Goal: Task Accomplishment & Management: Manage account settings

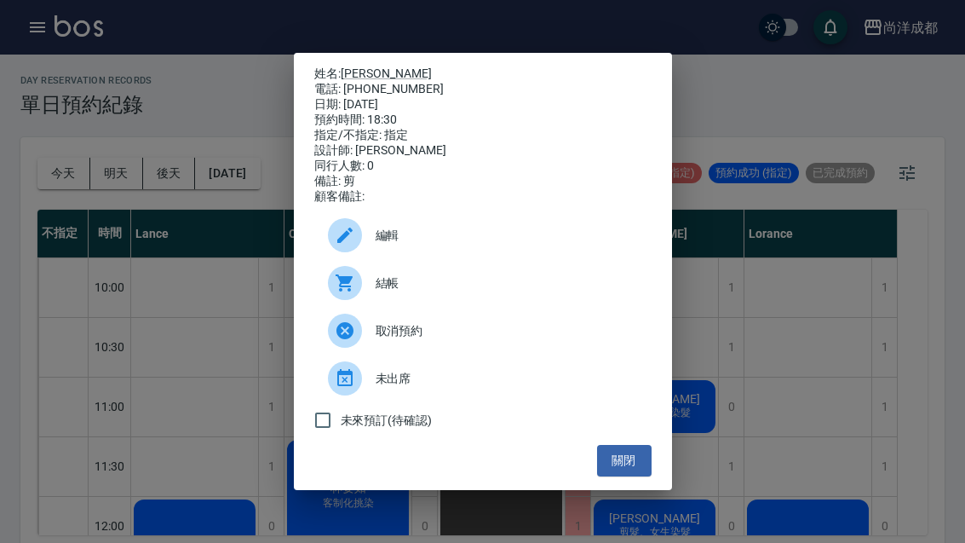
scroll to position [893, 0]
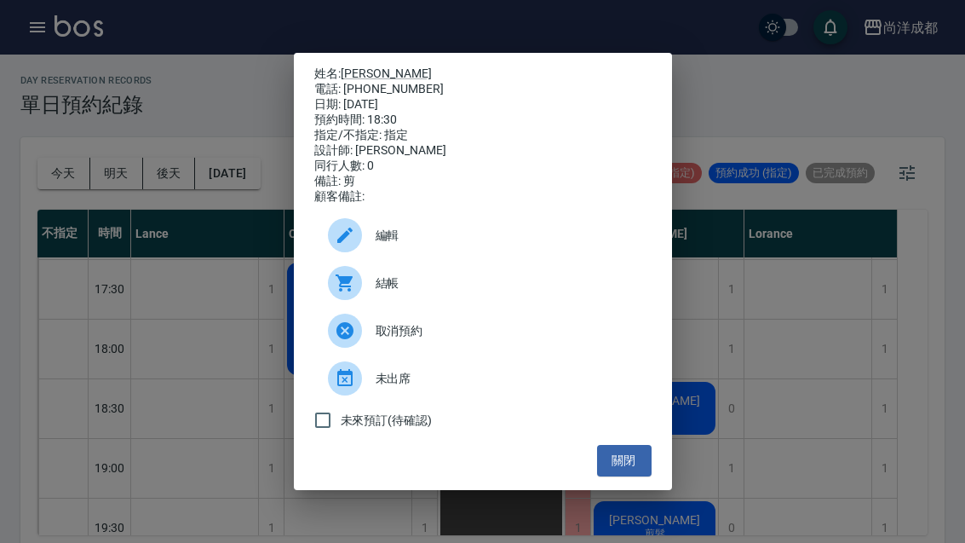
click at [223, 223] on div "姓名: [PERSON_NAME] 電話: [PHONE_NUMBER] 日期: [DATE] 預約時間: 18:30 指定/不指定: 指定 設計師: [PE…" at bounding box center [482, 271] width 965 height 543
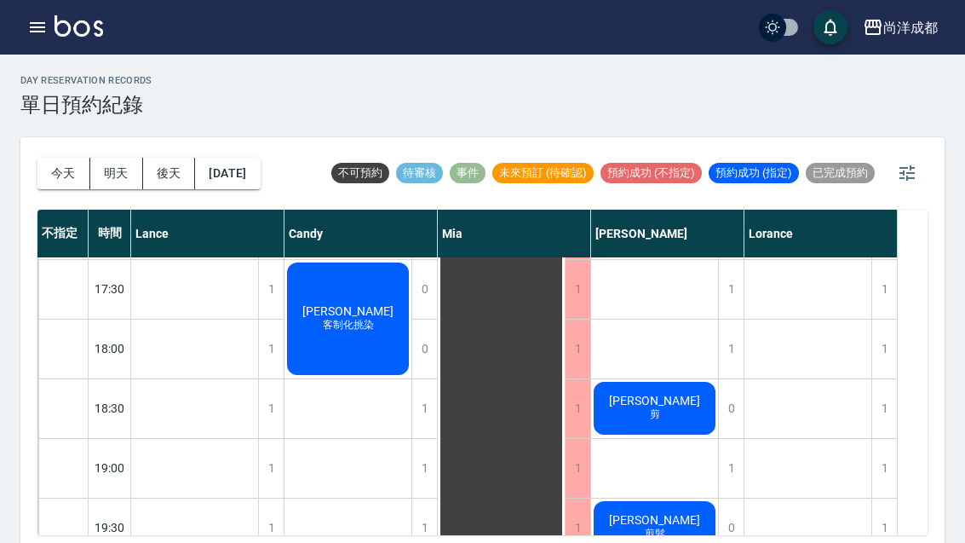
click at [134, 175] on button "明天" at bounding box center [116, 174] width 53 height 32
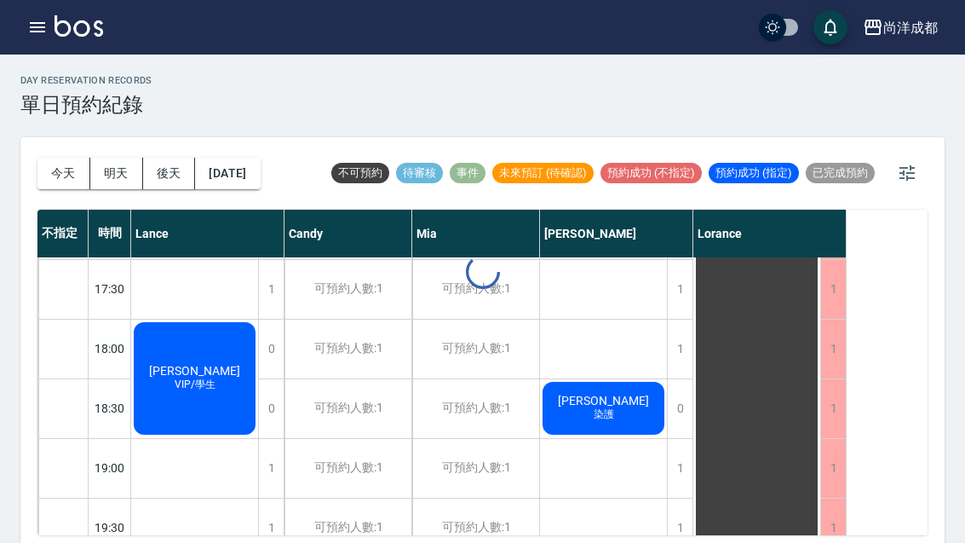
click at [63, 174] on button "今天" at bounding box center [63, 174] width 53 height 32
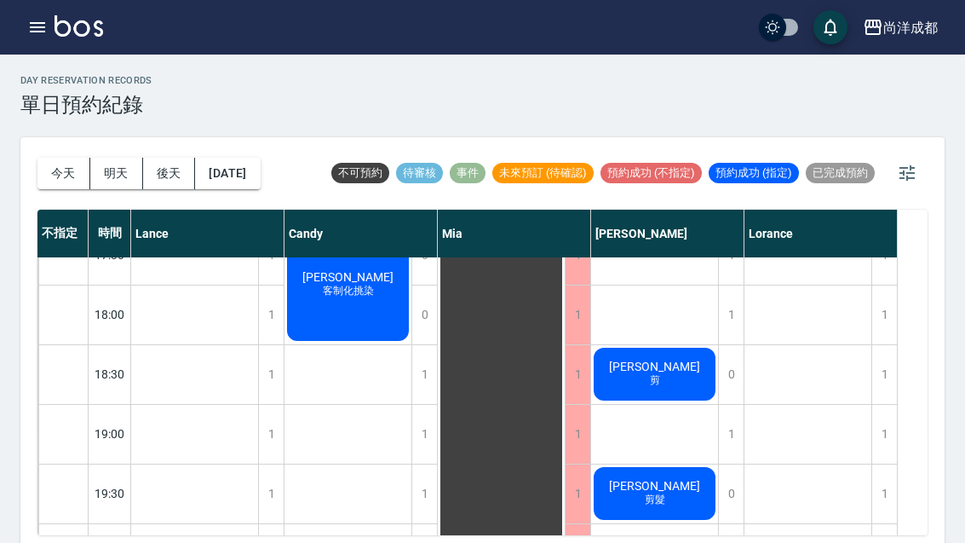
scroll to position [925, 0]
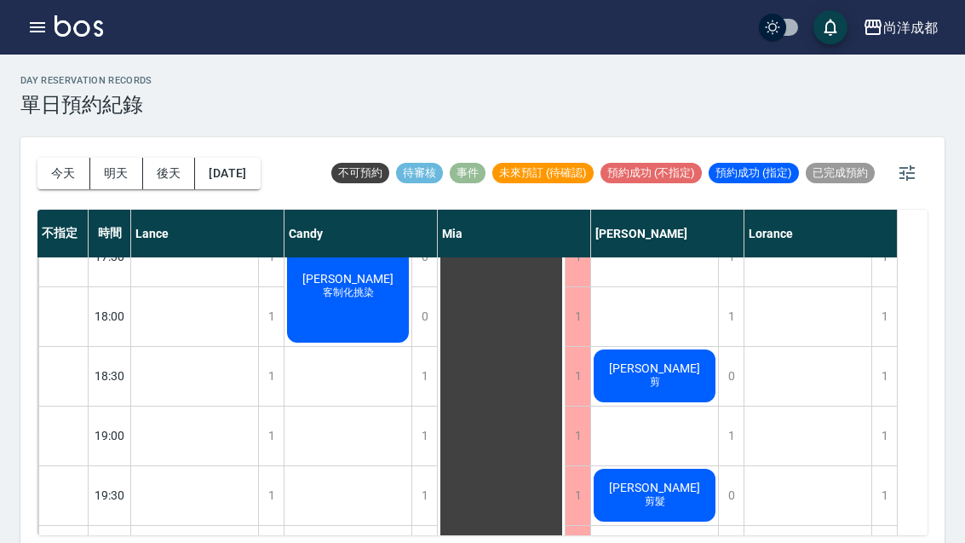
click at [73, 184] on button "今天" at bounding box center [63, 174] width 53 height 32
click at [72, 184] on button "今天" at bounding box center [63, 174] width 53 height 32
click at [60, 159] on button "今天" at bounding box center [63, 174] width 53 height 32
click at [60, 158] on button "今天" at bounding box center [63, 174] width 53 height 32
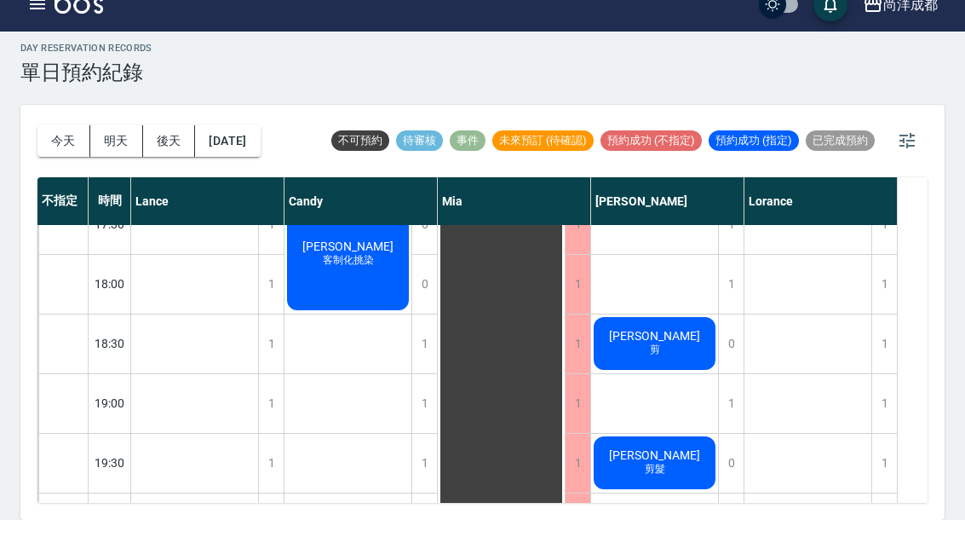
scroll to position [4, 0]
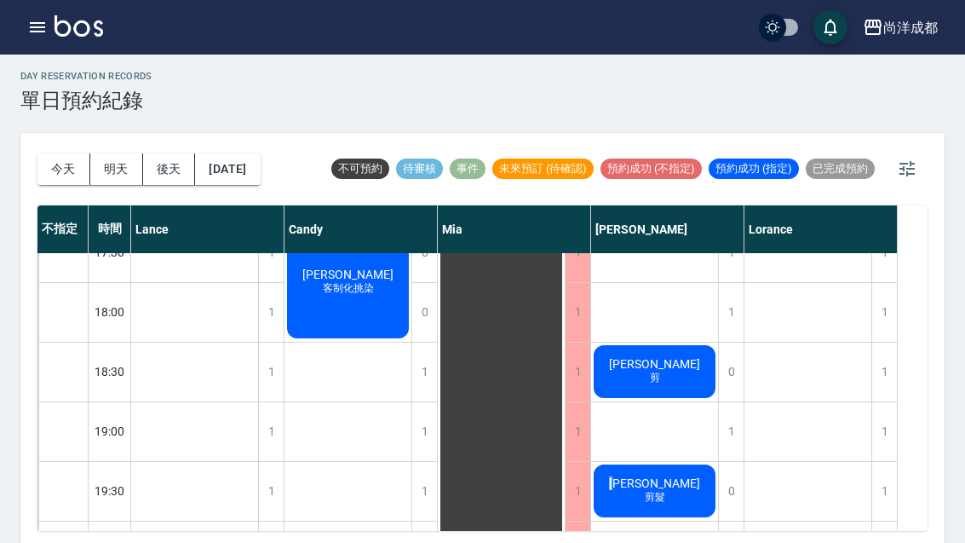
click at [656, 496] on span "剪髮" at bounding box center [654, 497] width 27 height 14
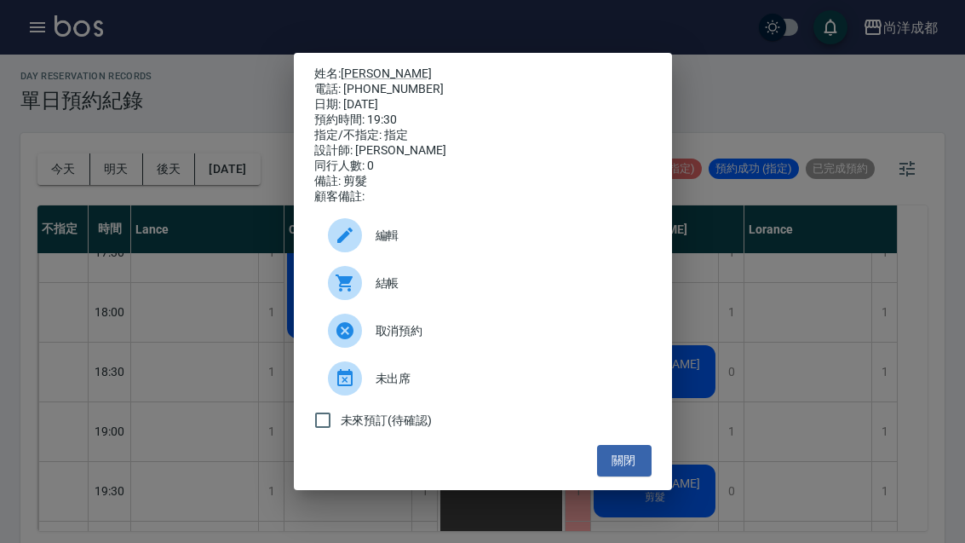
click at [391, 128] on div "預約時間: 19:30" at bounding box center [482, 119] width 337 height 15
click at [485, 244] on span "編輯" at bounding box center [507, 236] width 262 height 18
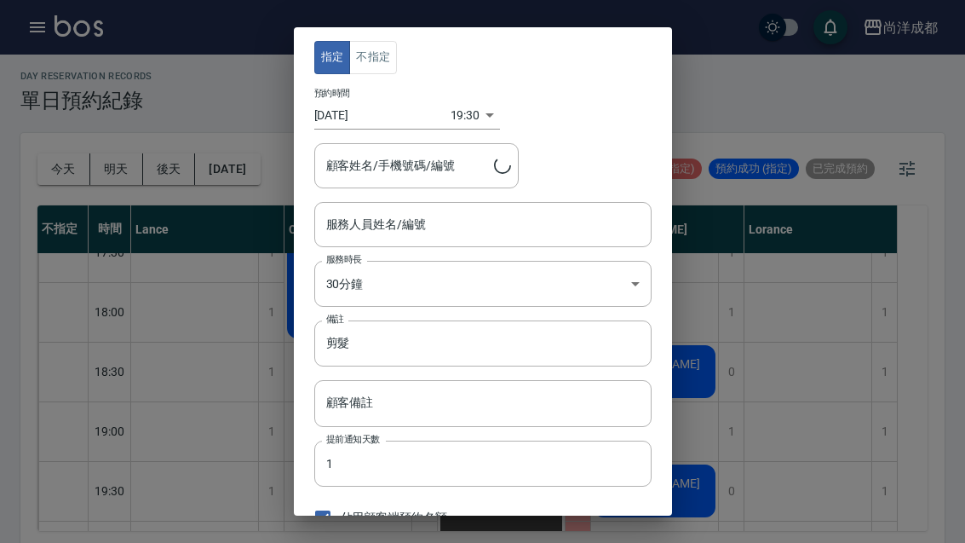
type input "[PERSON_NAME]-01"
type input "[PERSON_NAME]/0953029657/"
click at [459, 107] on body "尚洋成都 登出 櫃檯作業 打帳單 帳單列表 營業儀表板 高階收支登錄 材料自購登錄 每日結帳 排班表 預約管理 預約管理 單日預約紀錄 單週預約紀錄 報表及分…" at bounding box center [482, 272] width 965 height 552
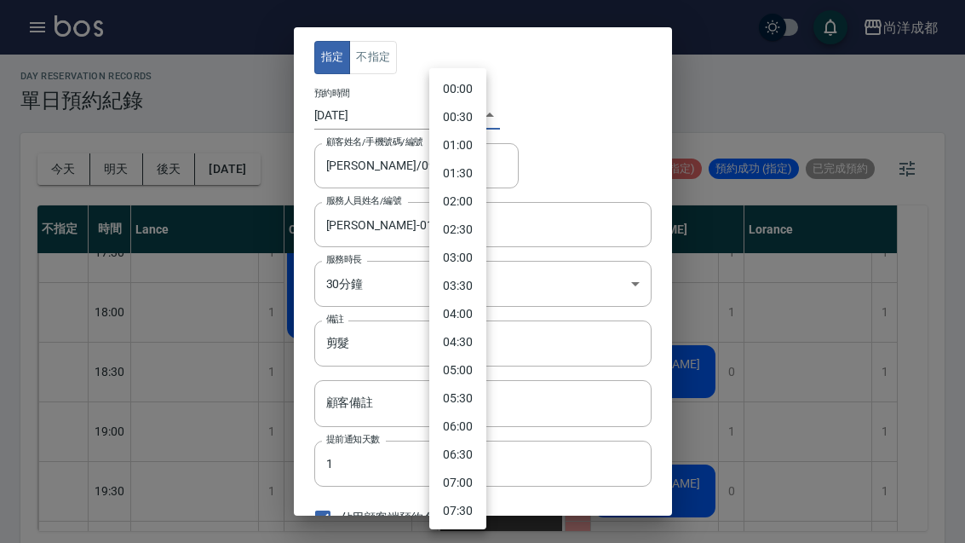
scroll to position [848, 0]
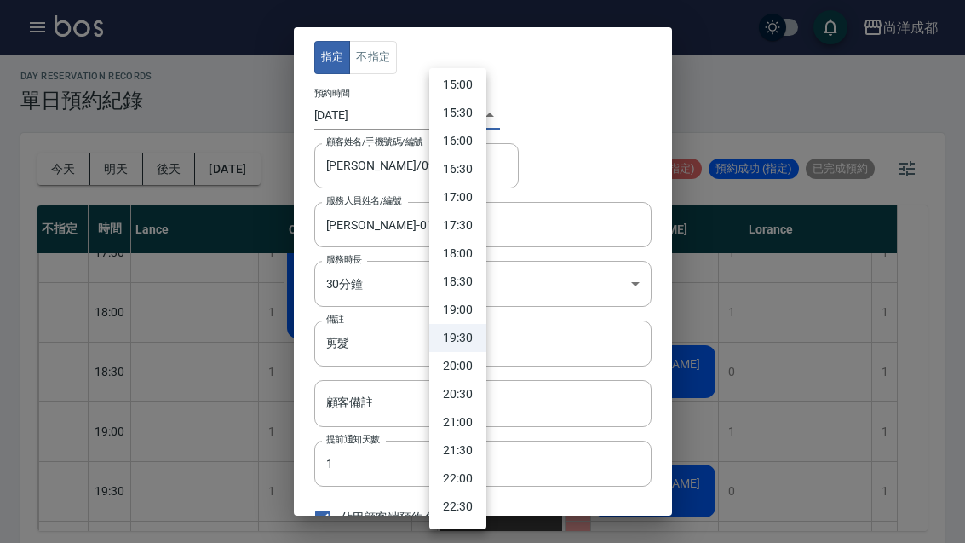
click at [474, 309] on li "19:00" at bounding box center [457, 310] width 57 height 28
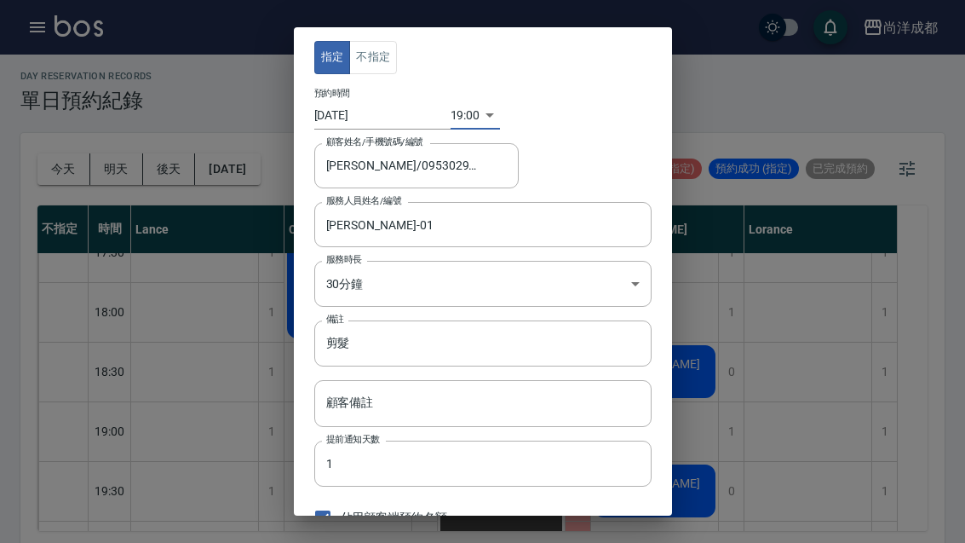
click at [376, 116] on input "[DATE]" at bounding box center [382, 115] width 136 height 28
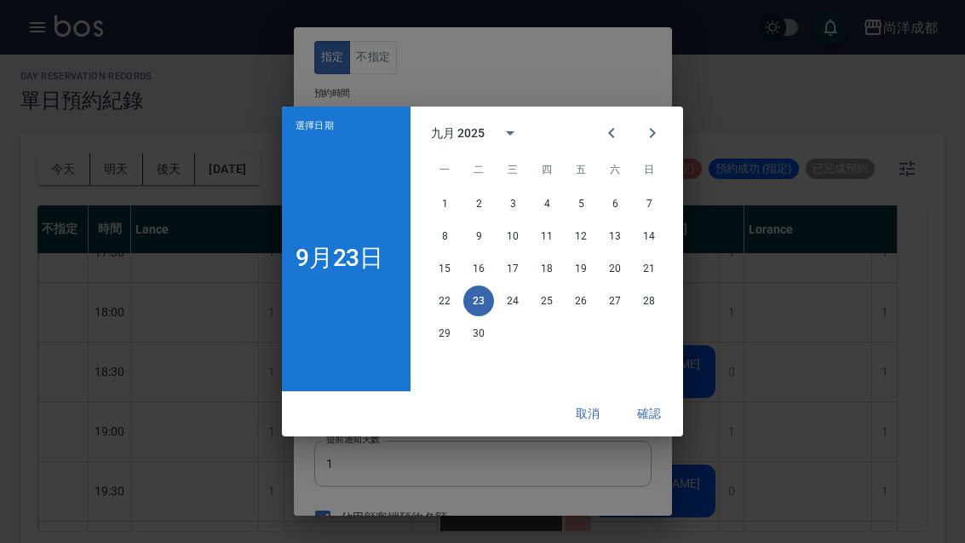
click at [511, 316] on button "24" at bounding box center [512, 300] width 31 height 31
type input "1758711600000"
type input "[DATE]"
click at [649, 429] on button "確認" at bounding box center [649, 414] width 55 height 32
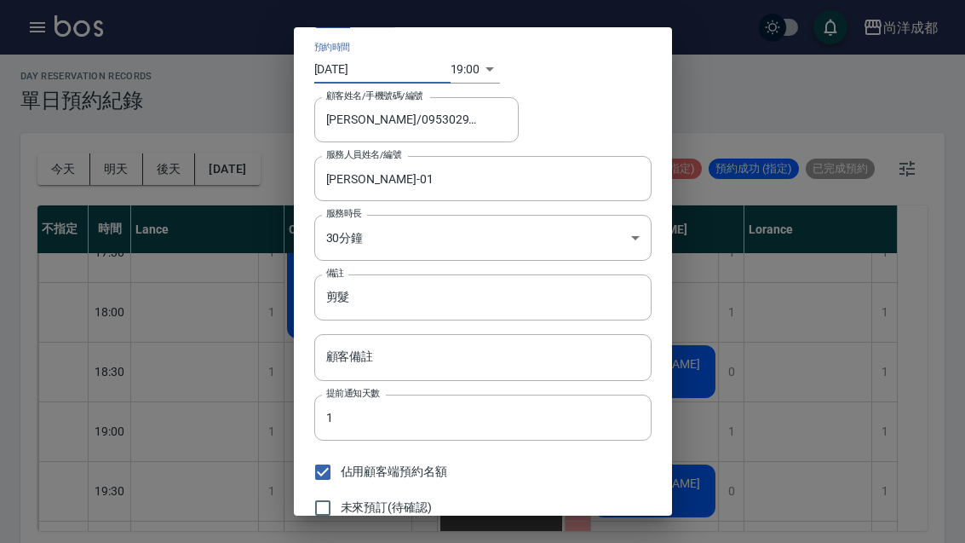
scroll to position [45, 0]
click at [558, 532] on button "儲存" at bounding box center [561, 542] width 55 height 32
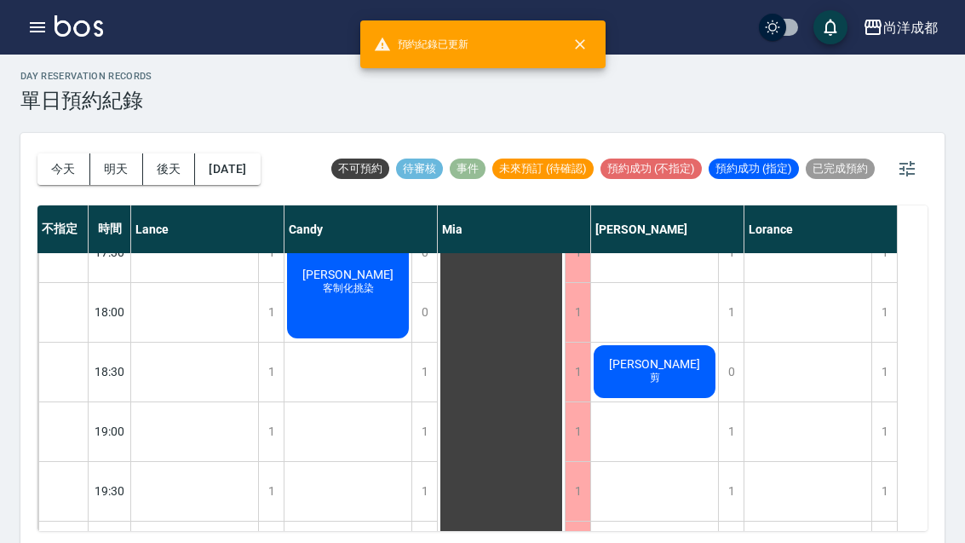
click at [116, 176] on button "明天" at bounding box center [116, 169] width 53 height 32
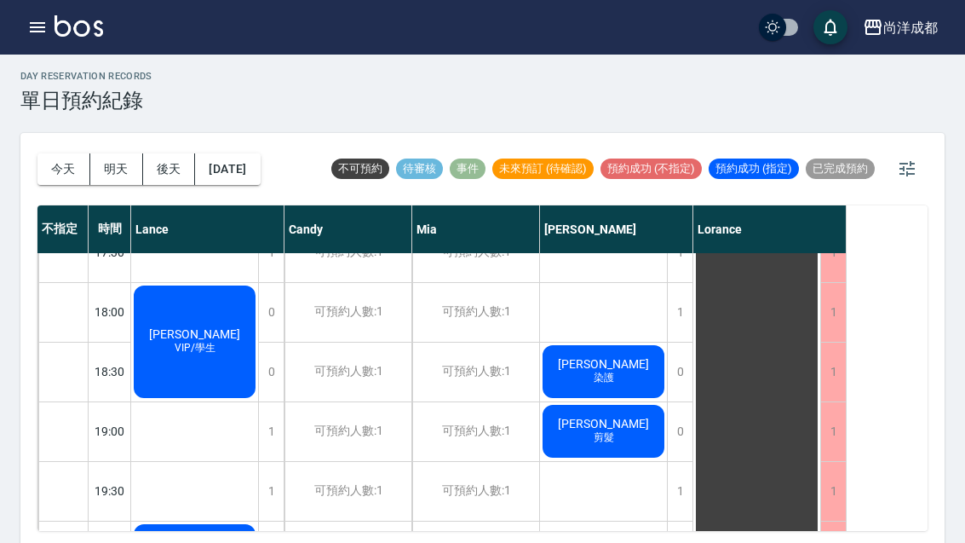
click at [60, 175] on button "今天" at bounding box center [63, 169] width 53 height 32
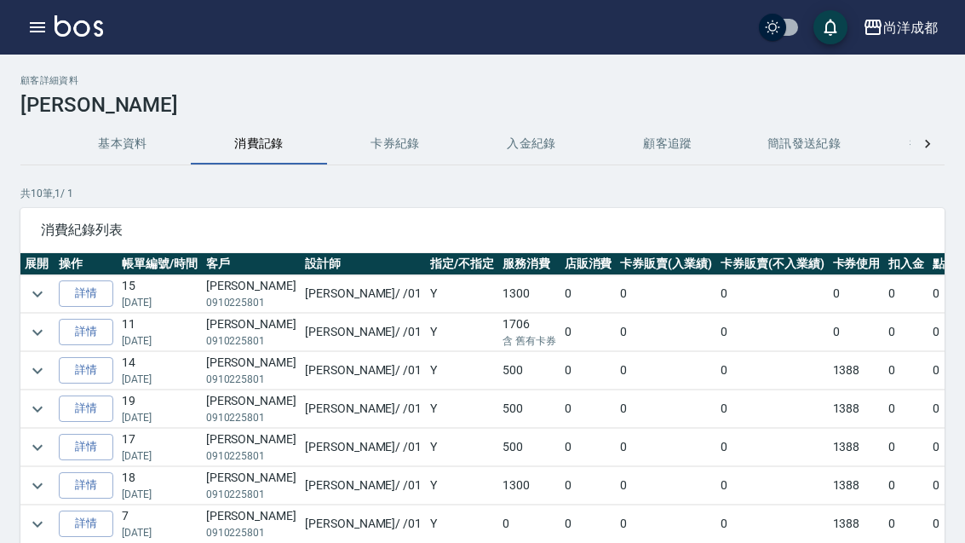
click at [85, 336] on link "詳情" at bounding box center [86, 332] width 55 height 26
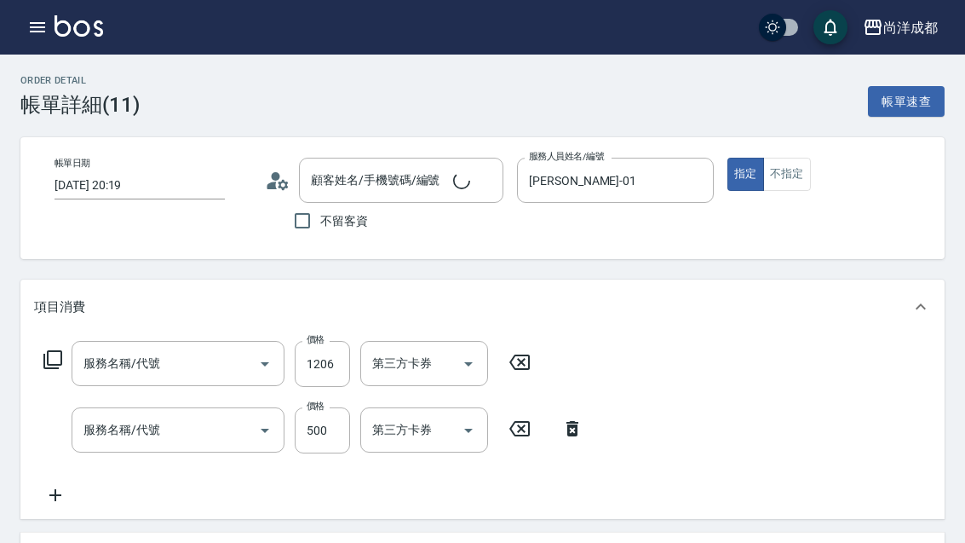
type input "2025/07/22 20:19"
type input "林曉祺/0910225801/null"
type input "[PERSON_NAME]-01"
type input "50"
type input "自備護髮(1000以上)(601)"
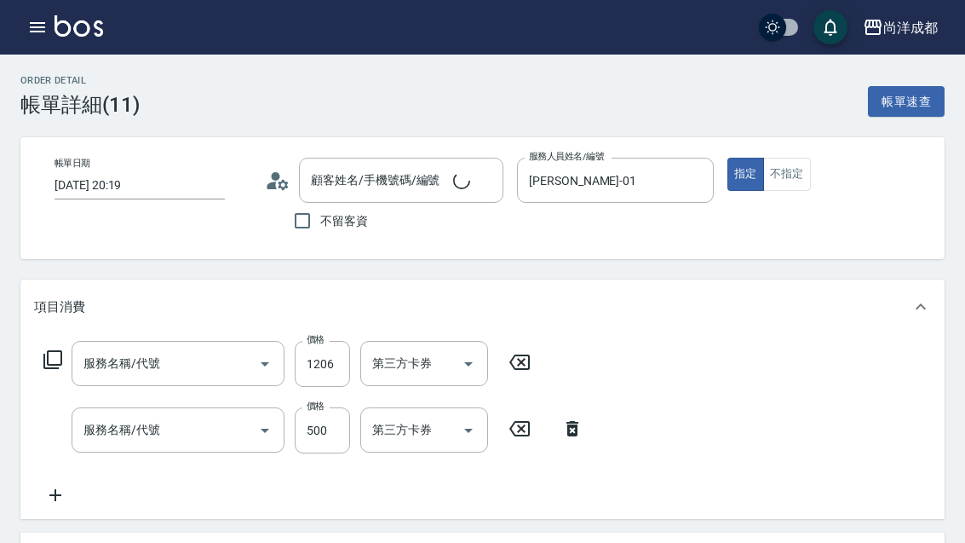
type input "舊有卡券"
type input "洗髮(201)"
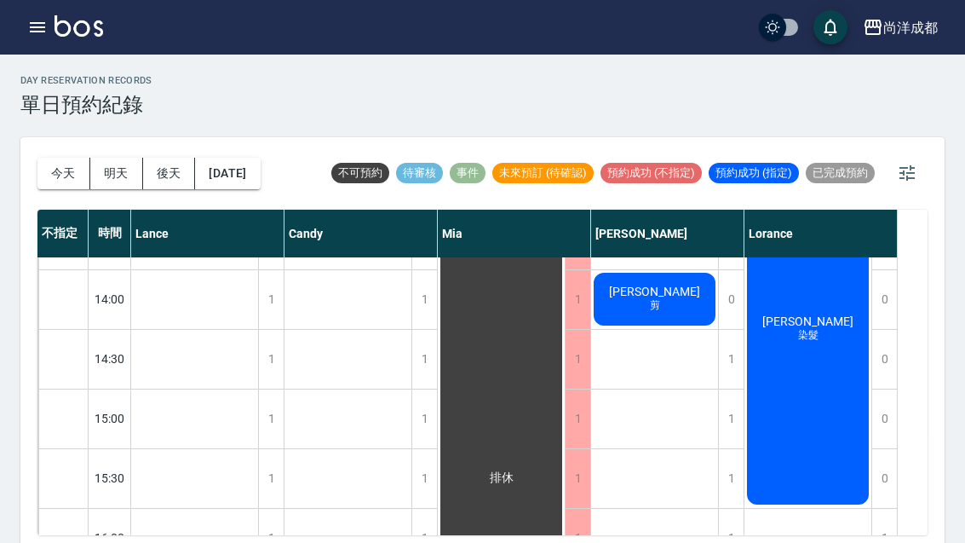
scroll to position [440, 0]
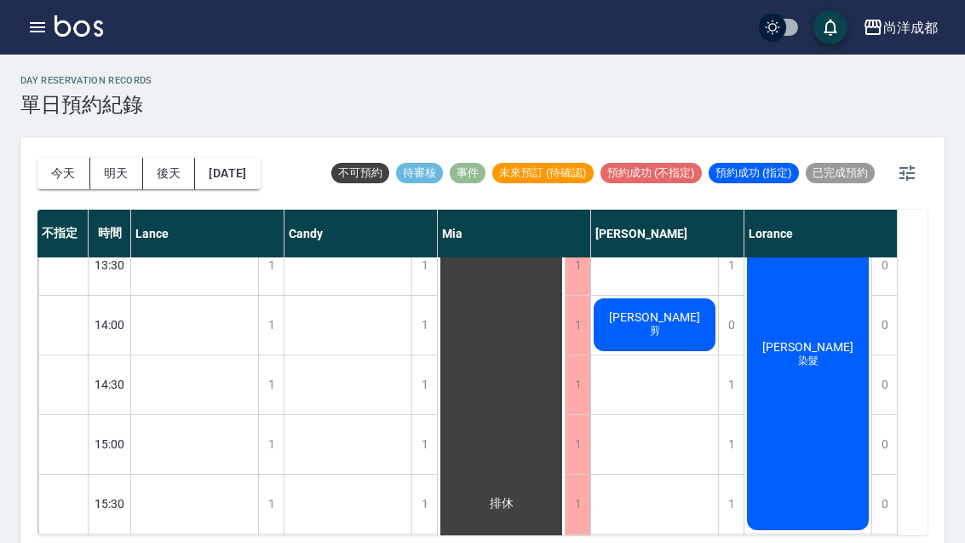
click at [64, 173] on button "今天" at bounding box center [63, 174] width 53 height 32
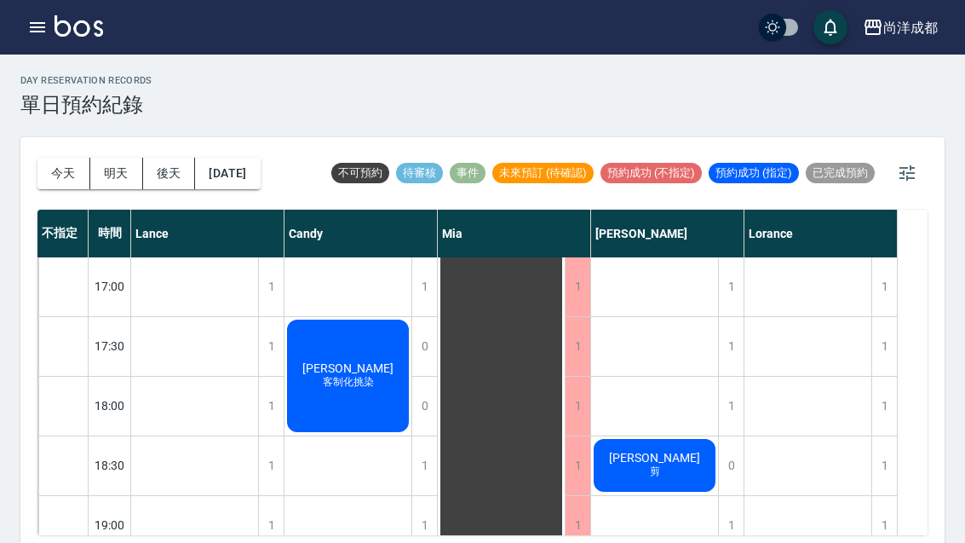
scroll to position [831, 0]
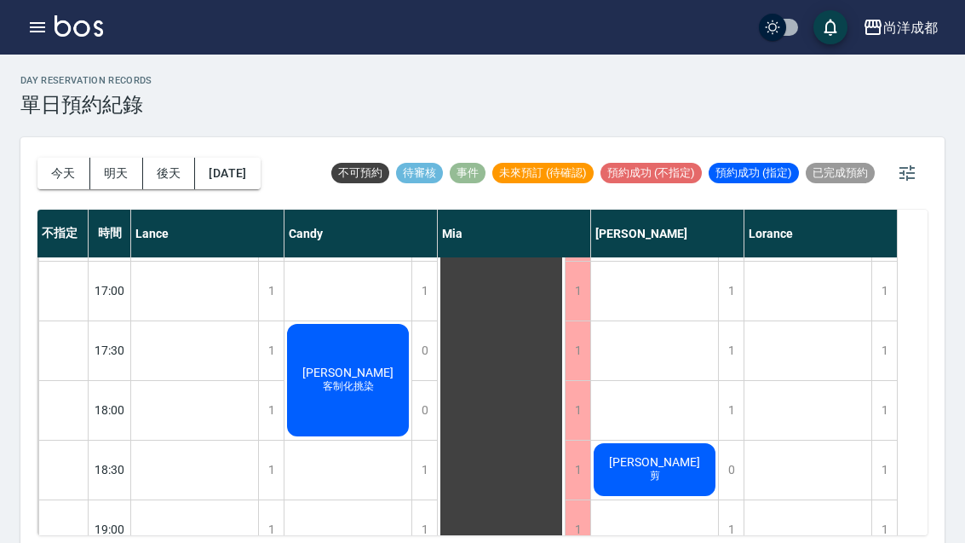
click at [675, 467] on span "[PERSON_NAME]" at bounding box center [655, 462] width 98 height 14
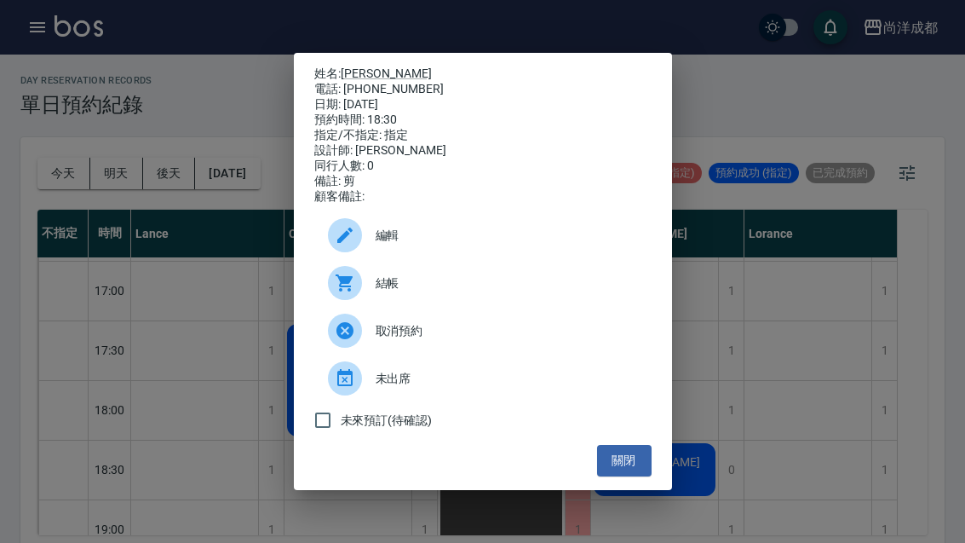
click at [370, 66] on link "[PERSON_NAME]" at bounding box center [386, 73] width 91 height 14
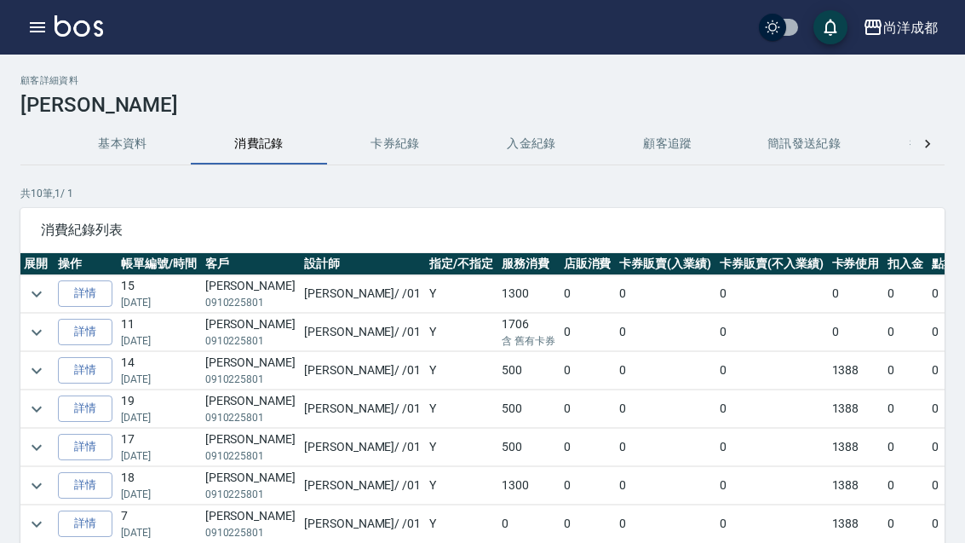
scroll to position [0, 1]
click at [91, 334] on link "詳情" at bounding box center [85, 332] width 55 height 26
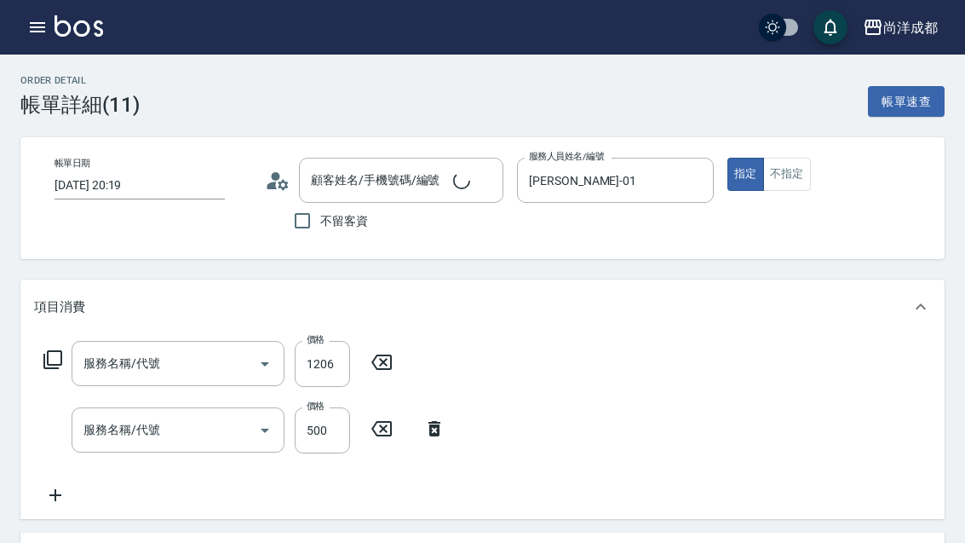
type input "2025/07/22 20:19"
type input "Benny-01"
type input "50"
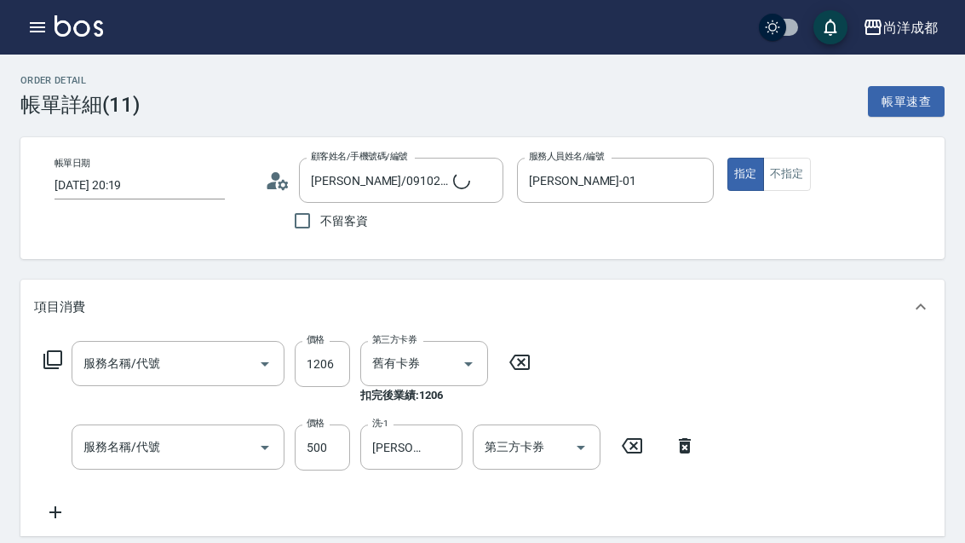
type input "林曉祺/0910225801/null"
type input "自備護髮(1000以上)(601)"
type input "洗髮(201)"
